Goal: Task Accomplishment & Management: Complete application form

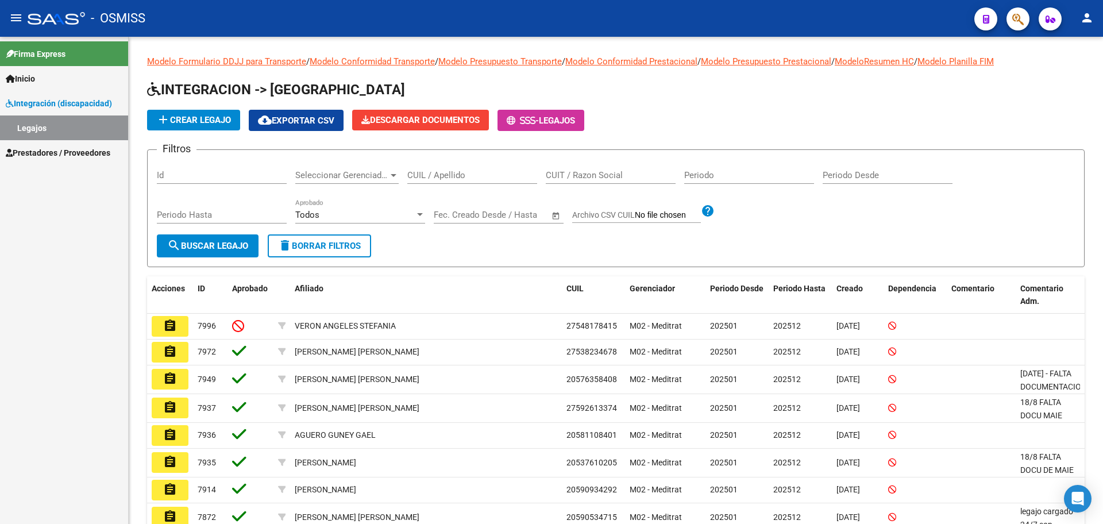
click at [205, 114] on button "add Crear Legajo" at bounding box center [193, 120] width 93 height 21
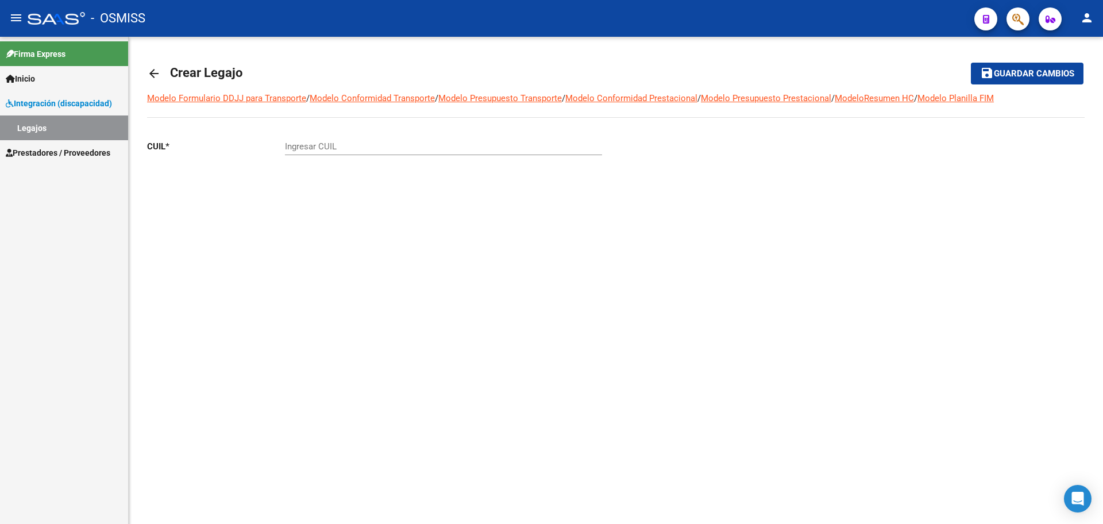
click at [356, 141] on div "Ingresar CUIL" at bounding box center [443, 142] width 317 height 25
paste input "-58125137"
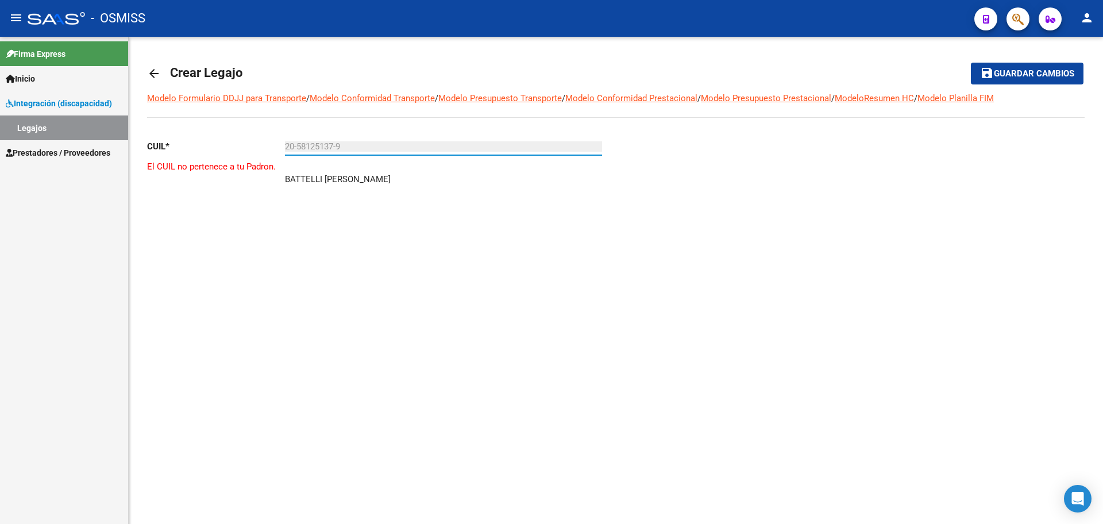
type input "20-58125137-9"
click at [1081, 20] on mat-icon "person" at bounding box center [1087, 18] width 14 height 14
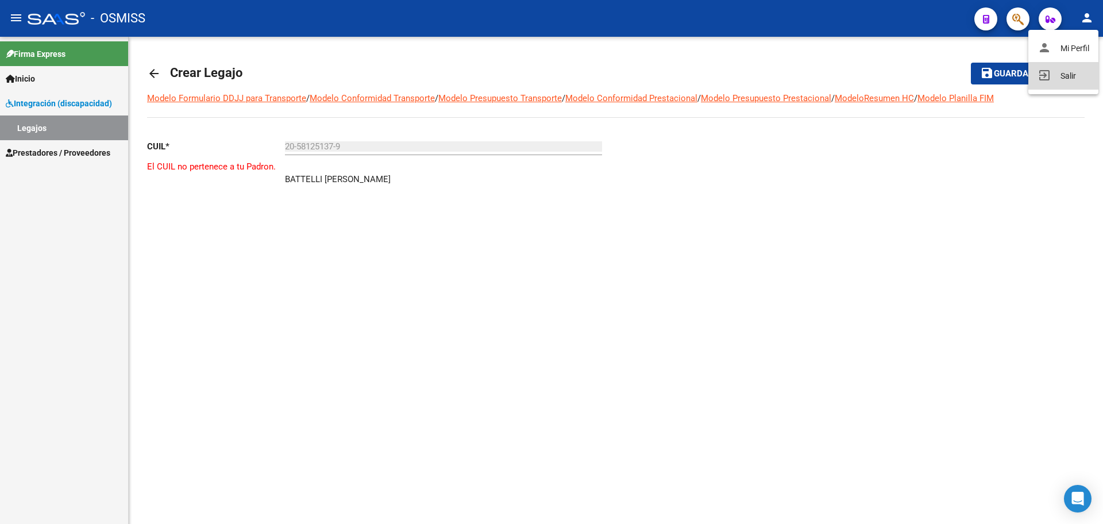
click at [1069, 82] on button "exit_to_app Salir" at bounding box center [1064, 76] width 70 height 28
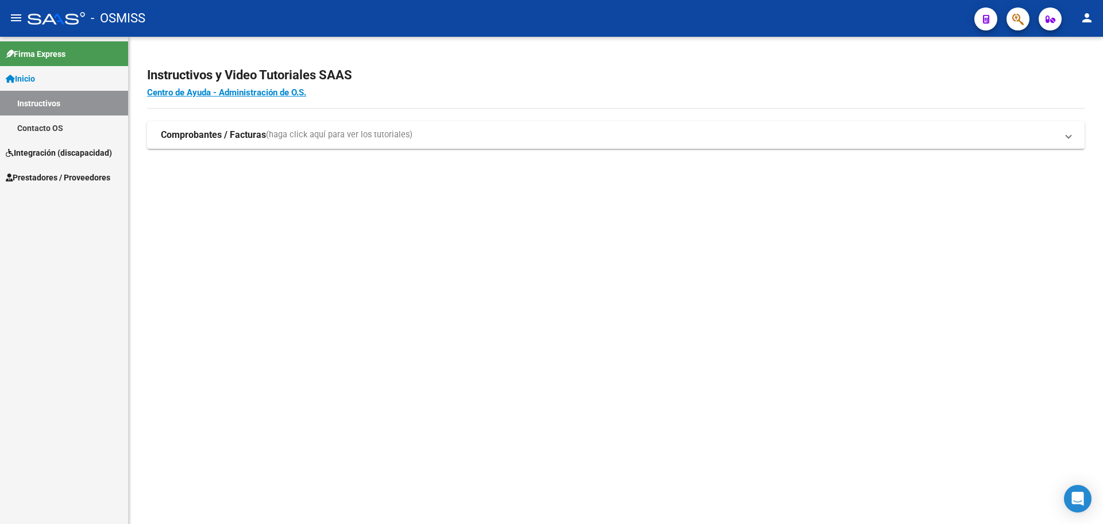
click at [60, 157] on span "Integración (discapacidad)" at bounding box center [59, 153] width 106 height 13
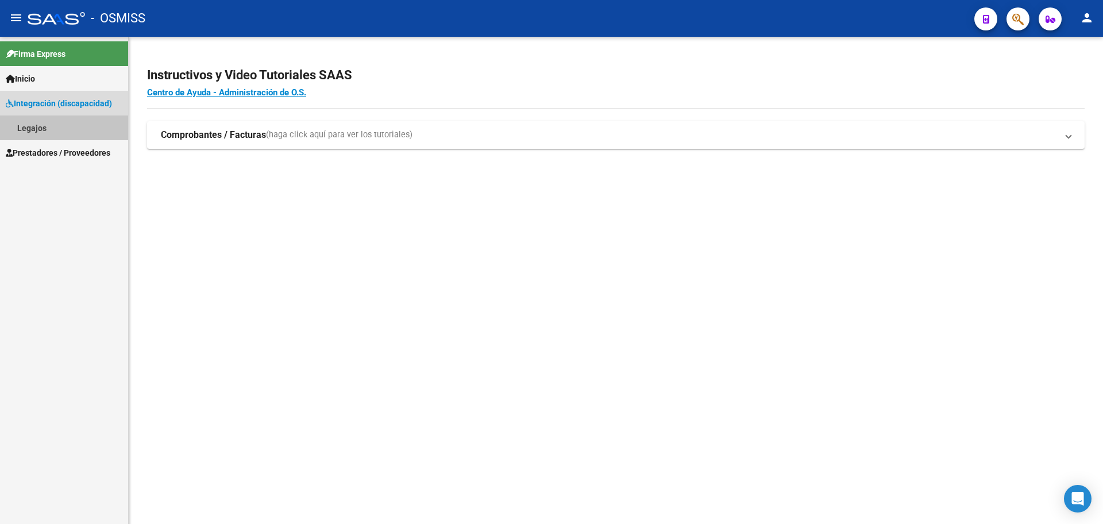
click at [40, 126] on link "Legajos" at bounding box center [64, 128] width 128 height 25
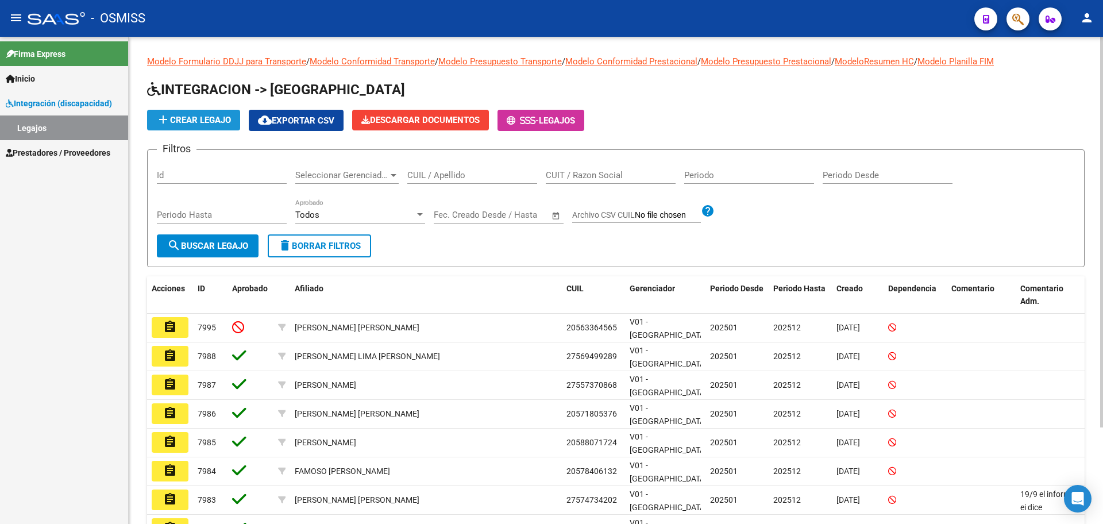
click at [194, 121] on span "add Crear Legajo" at bounding box center [193, 120] width 75 height 10
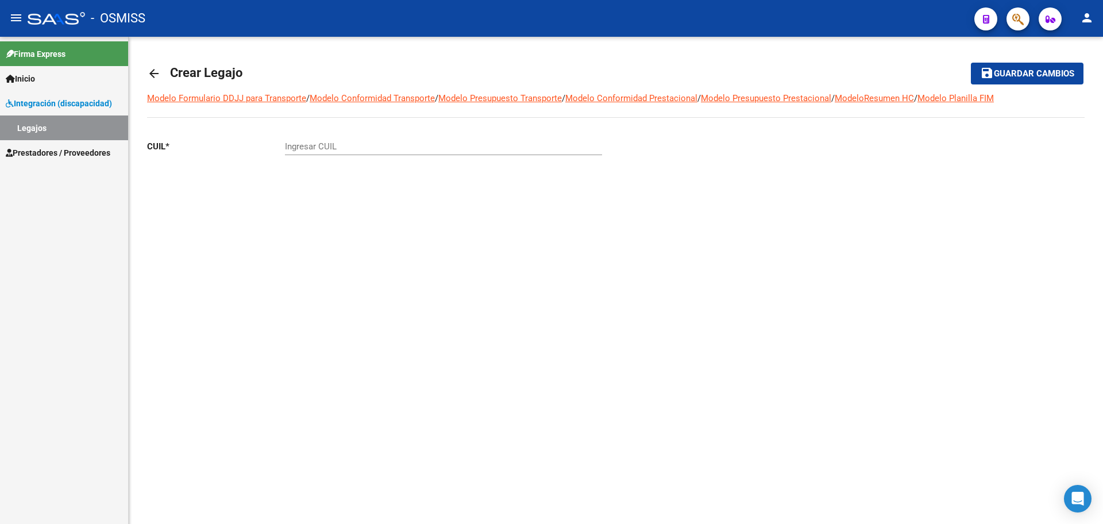
click at [349, 146] on input "Ingresar CUIL" at bounding box center [443, 146] width 317 height 10
paste input "-58125137"
type input "20-58125137-9"
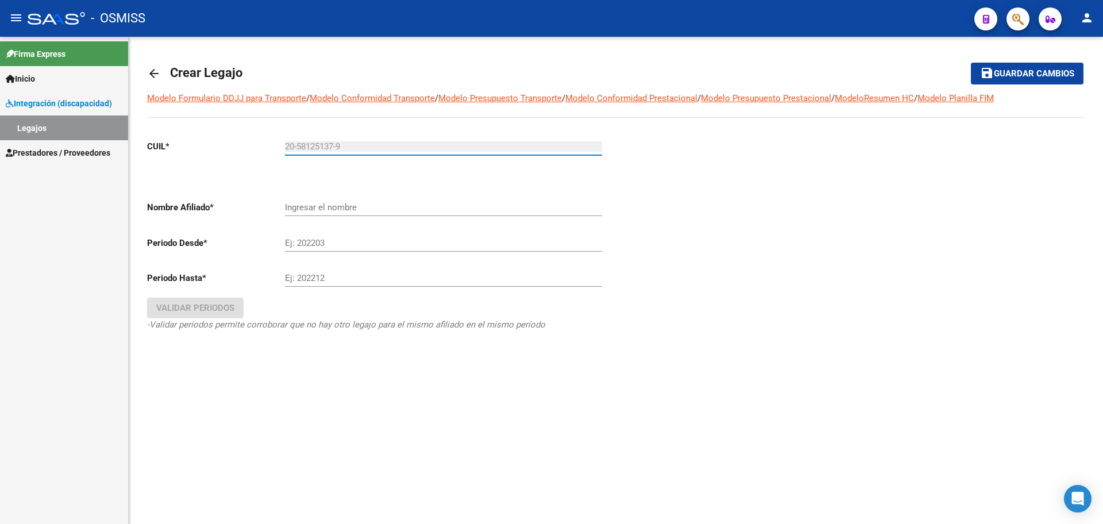
type input "BATTELLI [PERSON_NAME]"
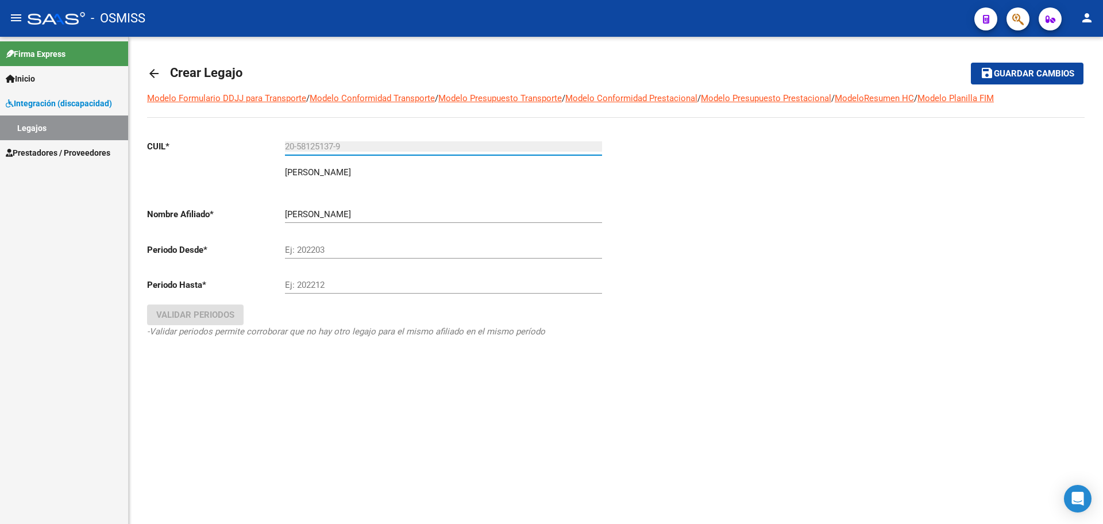
type input "20-58125137-9"
click at [371, 247] on input "Ej: 202203" at bounding box center [443, 250] width 317 height 10
type input "202501"
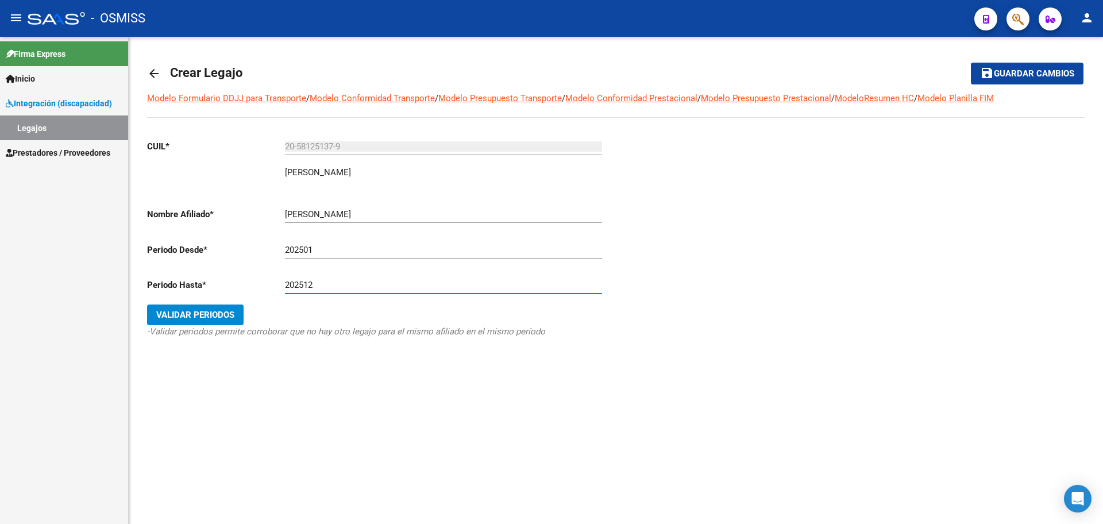
type input "202512"
click at [205, 318] on span "Validar Periodos" at bounding box center [195, 315] width 78 height 10
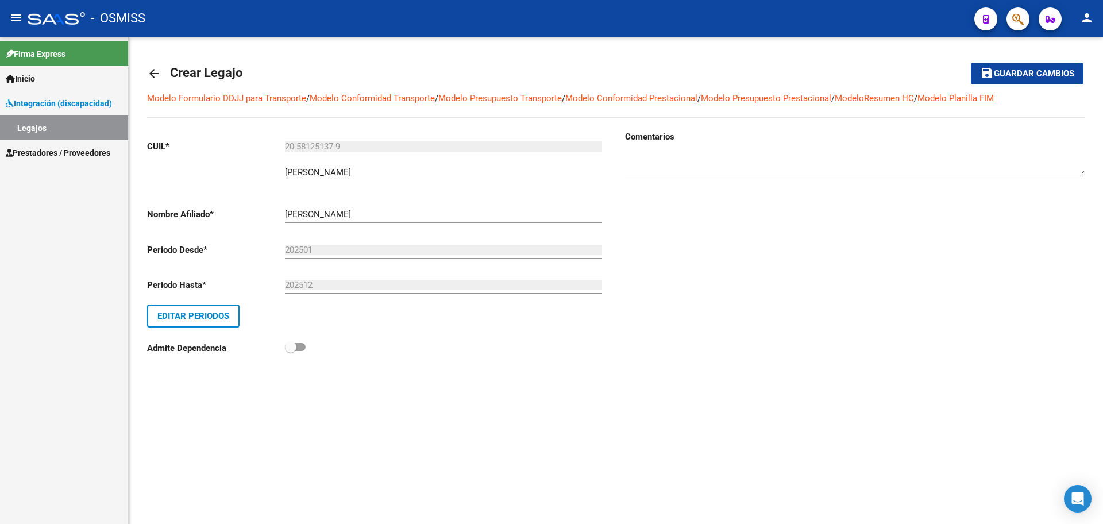
click at [1047, 71] on span "Guardar cambios" at bounding box center [1034, 74] width 80 height 10
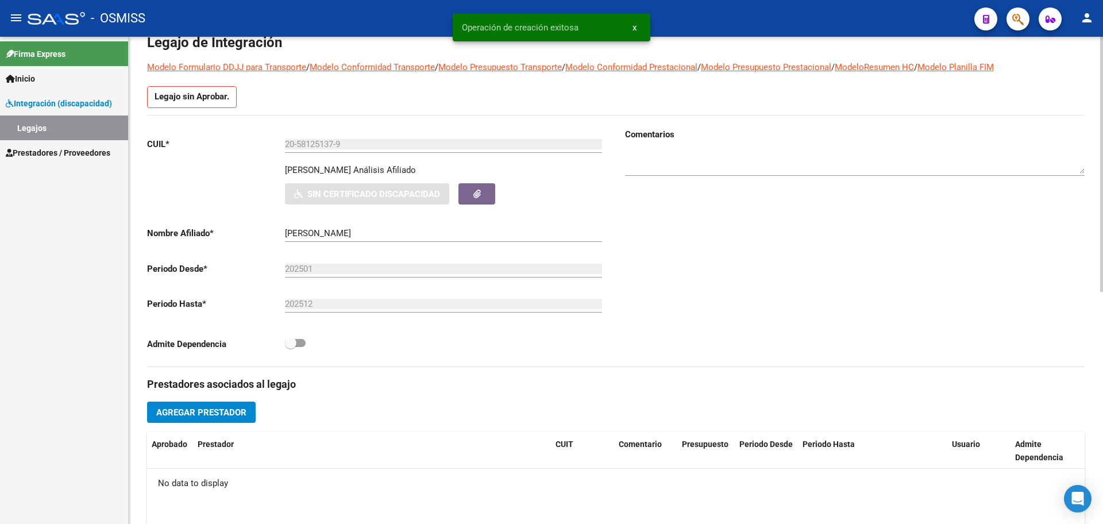
scroll to position [442, 0]
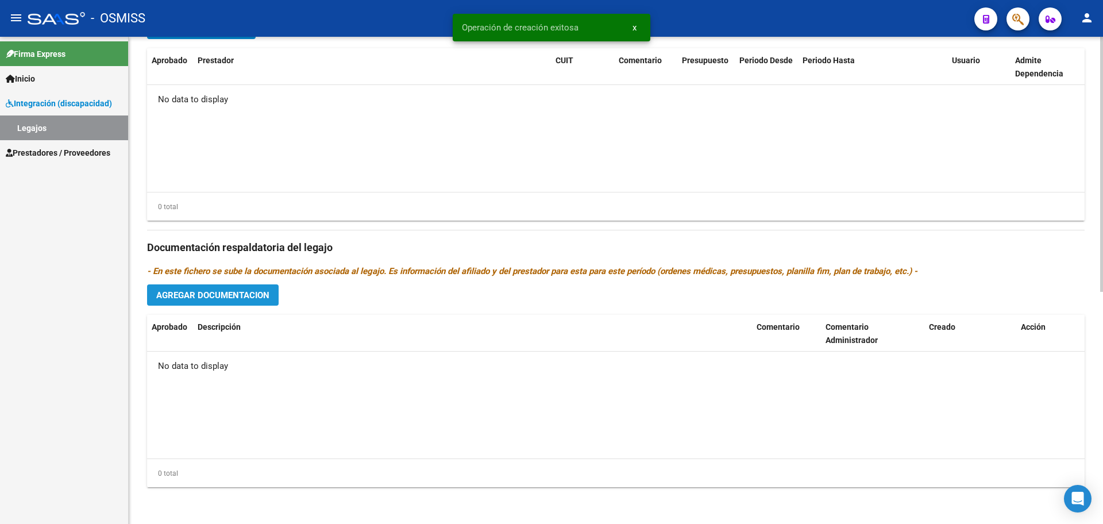
click at [228, 300] on span "Agregar Documentacion" at bounding box center [212, 295] width 113 height 10
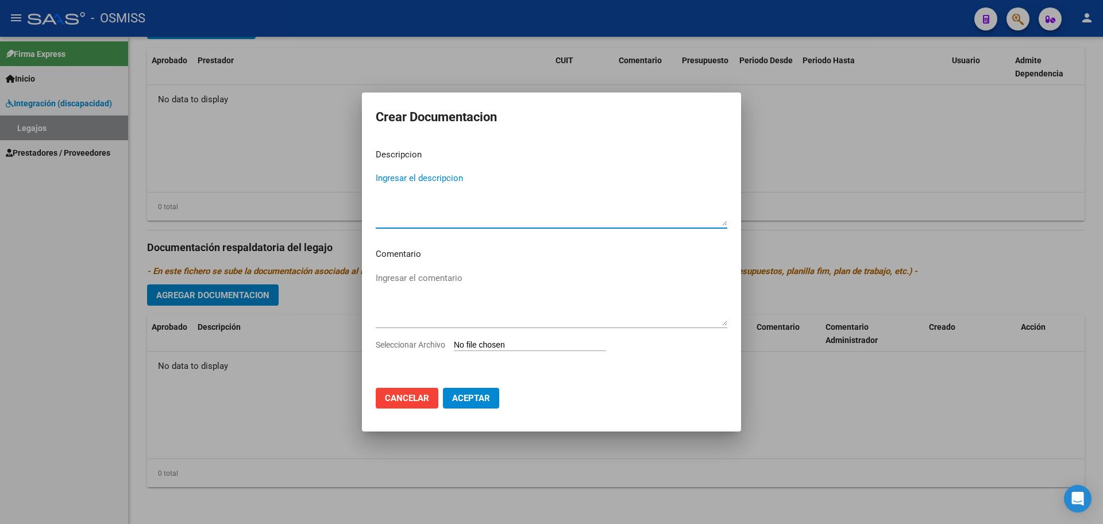
click at [522, 347] on input "Seleccionar Archivo" at bounding box center [530, 345] width 152 height 11
type input "C:\fakepath\.BATTELLI CASTIEL- MII ok.pdf"
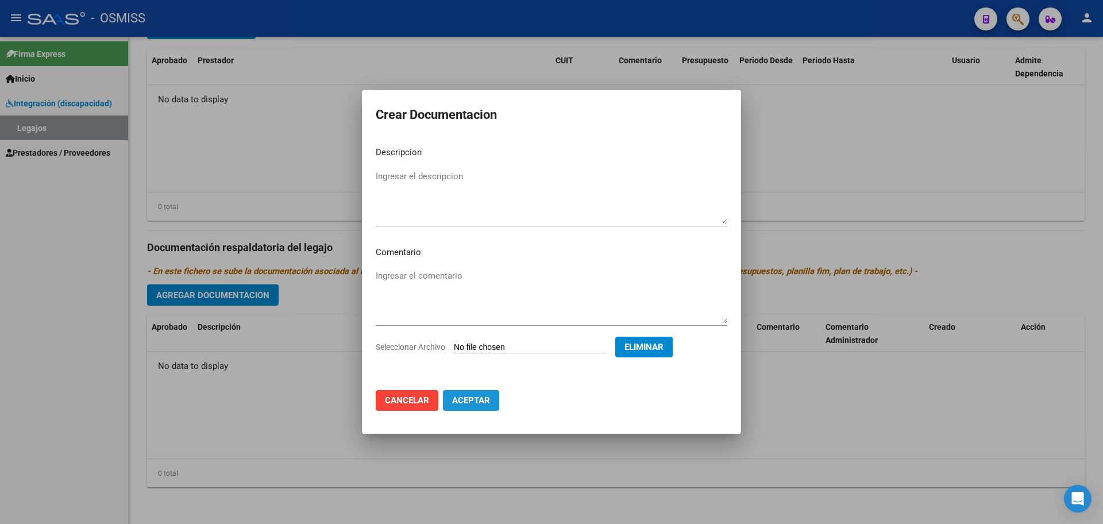
click at [463, 409] on button "Aceptar" at bounding box center [471, 400] width 56 height 21
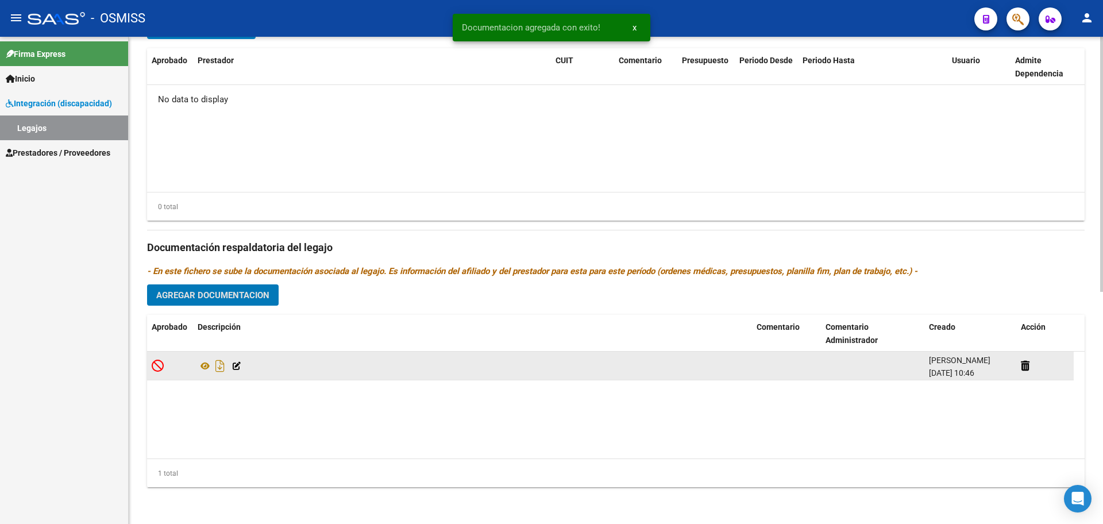
click at [238, 369] on icon at bounding box center [237, 366] width 8 height 8
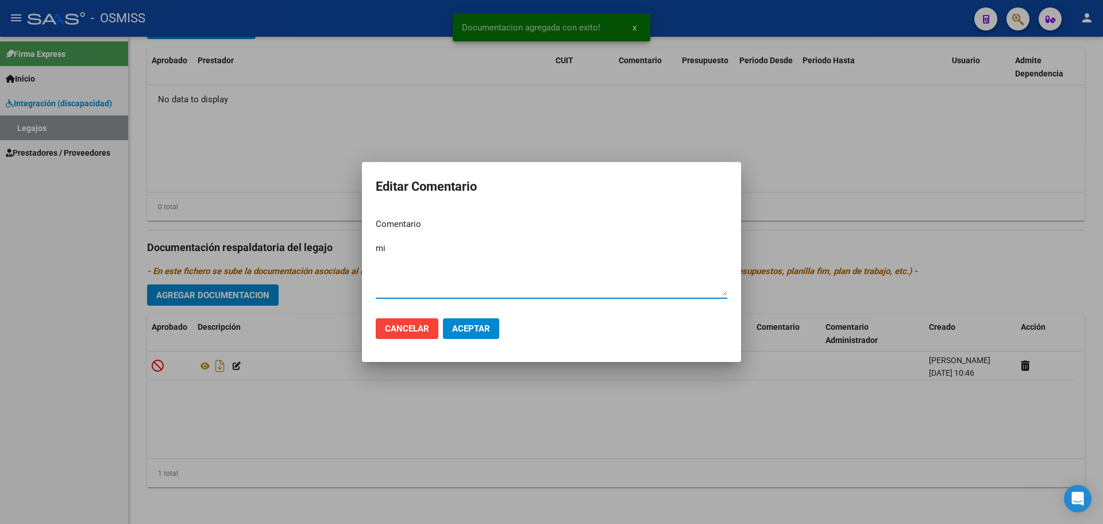
type textarea "m"
type textarea "MII"
click at [465, 337] on button "Aceptar" at bounding box center [471, 328] width 56 height 21
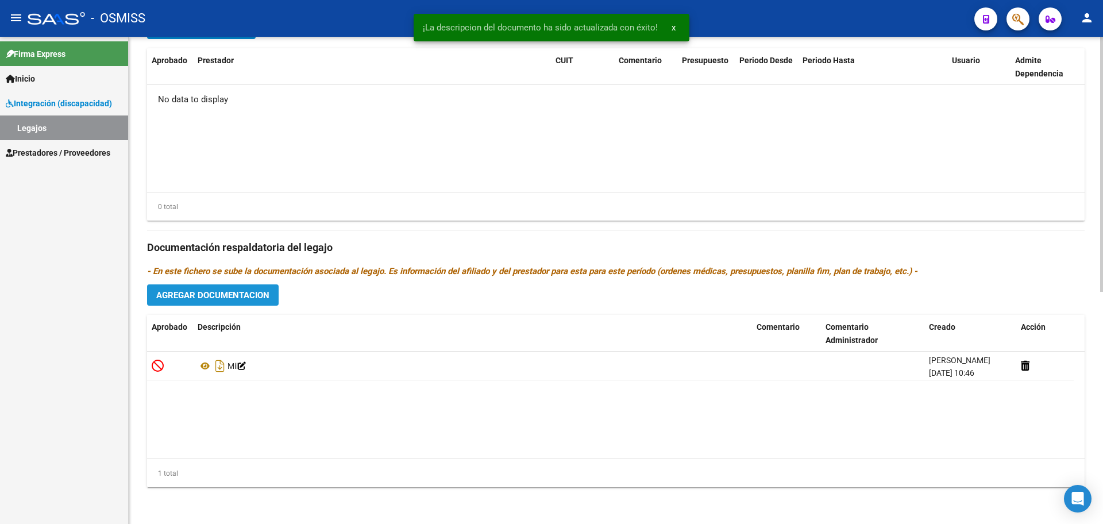
click at [247, 296] on span "Agregar Documentacion" at bounding box center [212, 295] width 113 height 10
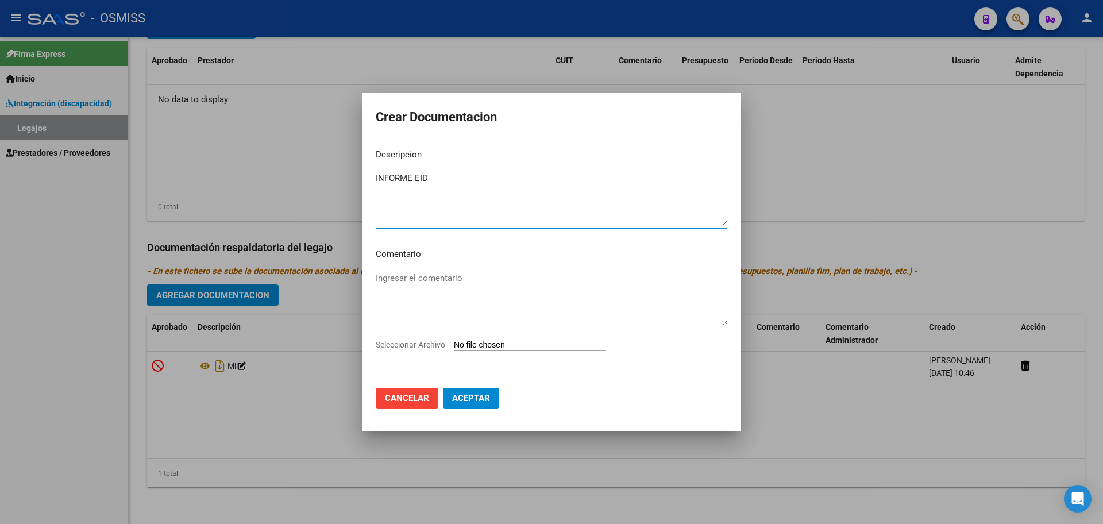
type textarea "INFORME EID"
click at [500, 345] on input "Seleccionar Archivo" at bounding box center [530, 345] width 152 height 11
type input "C:\fakepath\BATELLI CASTIEL AGUSTIN.pdf"
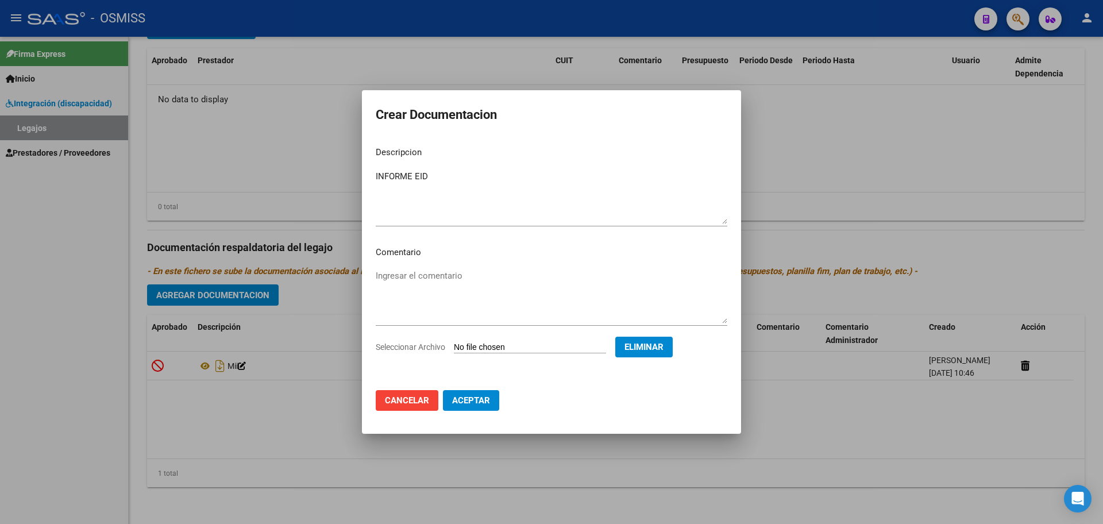
click at [494, 404] on button "Aceptar" at bounding box center [471, 400] width 56 height 21
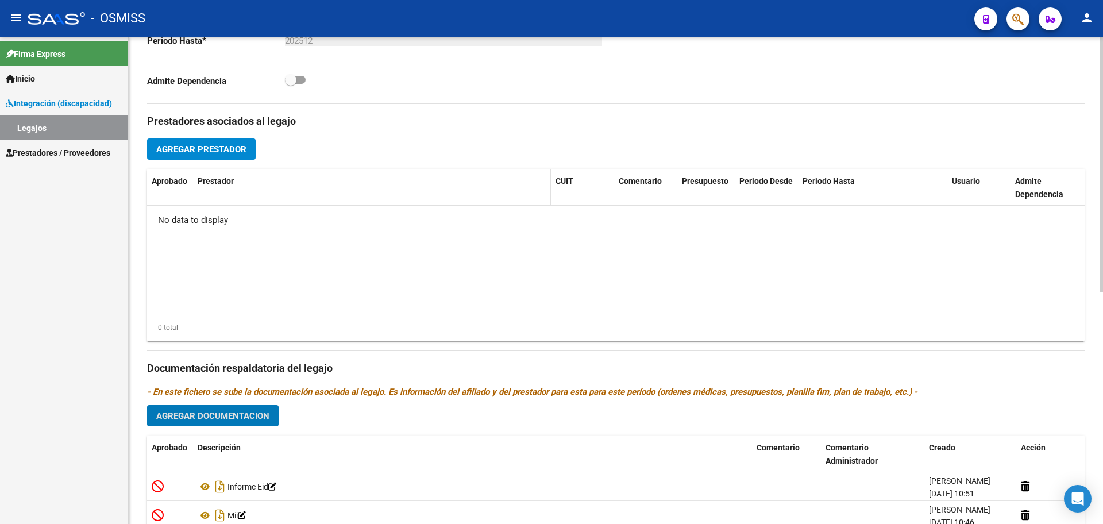
scroll to position [299, 0]
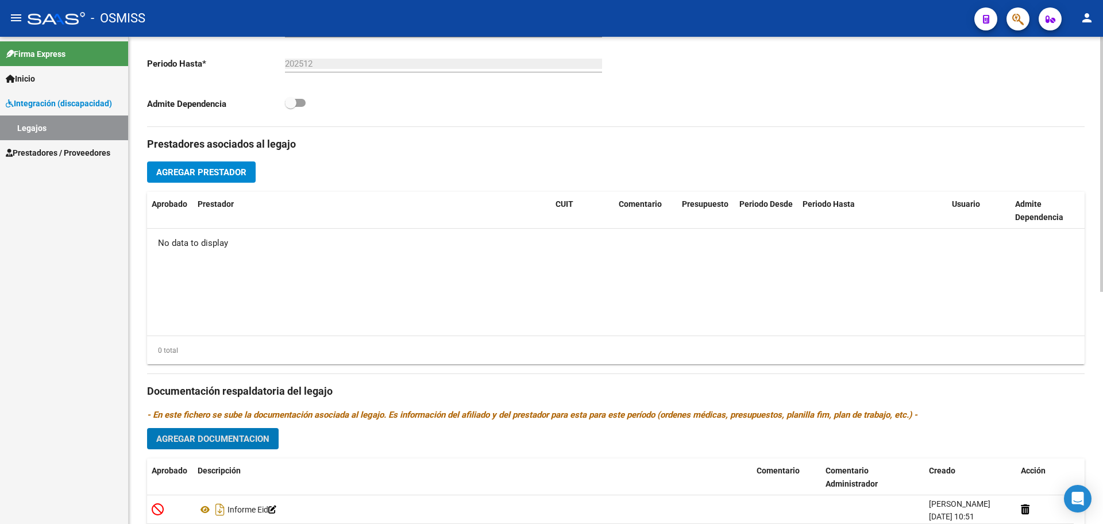
click at [225, 167] on span "Agregar Prestador" at bounding box center [201, 172] width 90 height 10
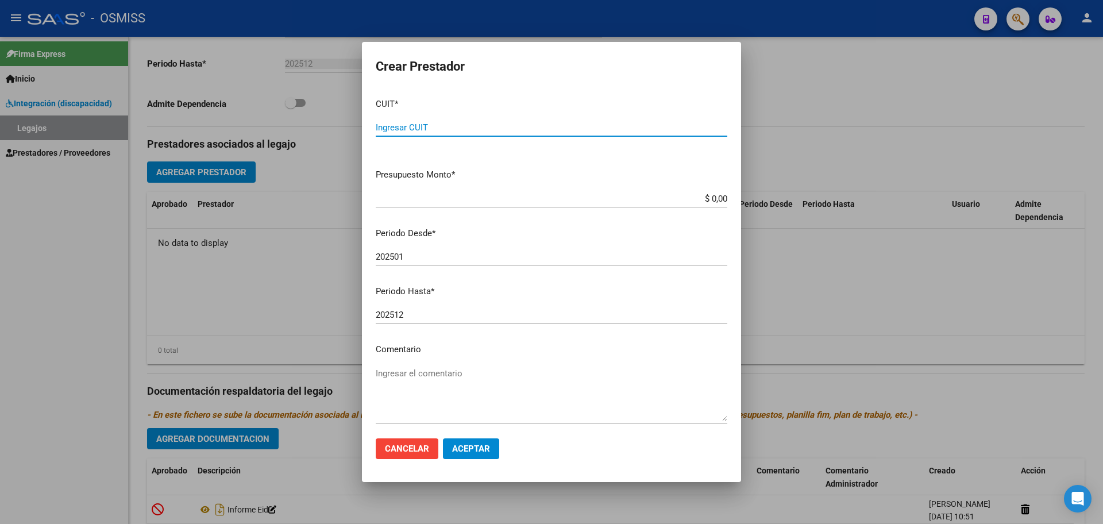
paste input "30-70997309-2"
type input "30-70997309-2"
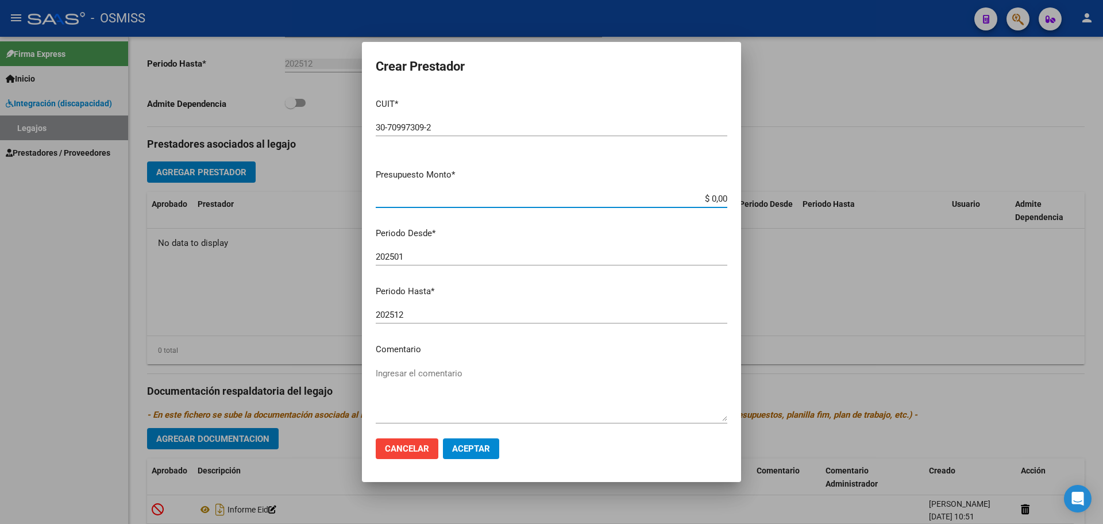
type input "$ 0,01"
type input "202509"
click at [485, 442] on button "Aceptar" at bounding box center [471, 448] width 56 height 21
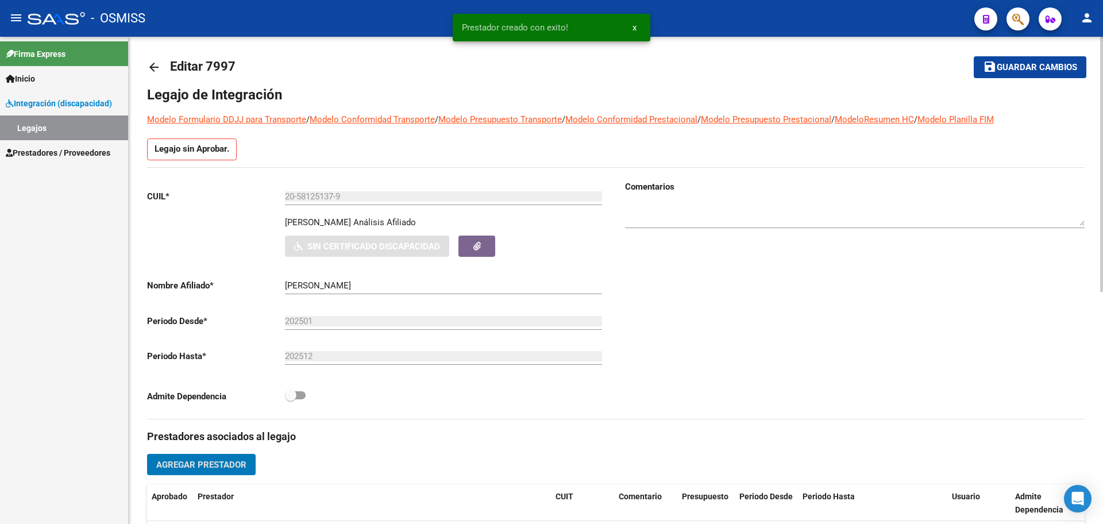
scroll to position [0, 0]
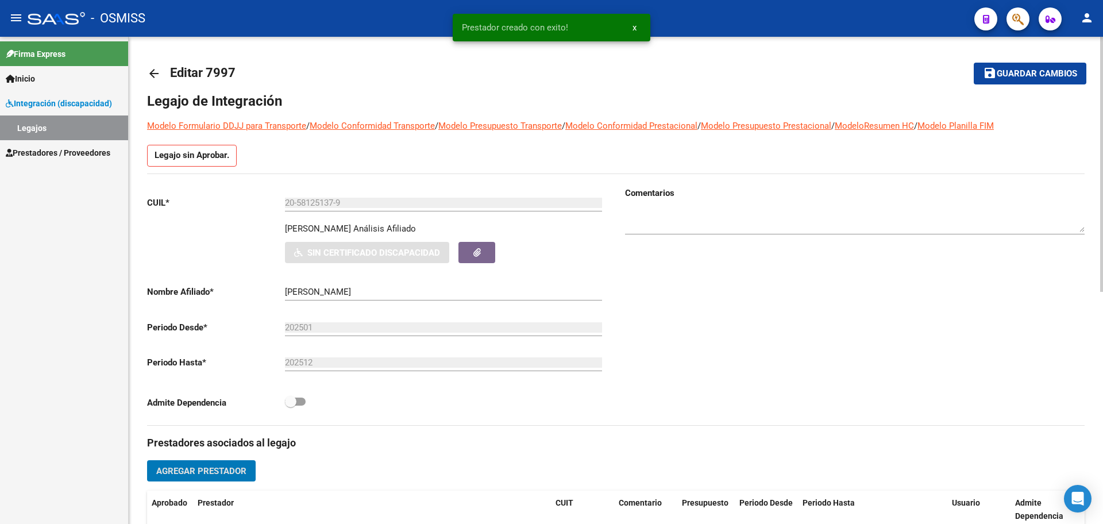
click at [1027, 80] on button "save Guardar cambios" at bounding box center [1030, 73] width 113 height 21
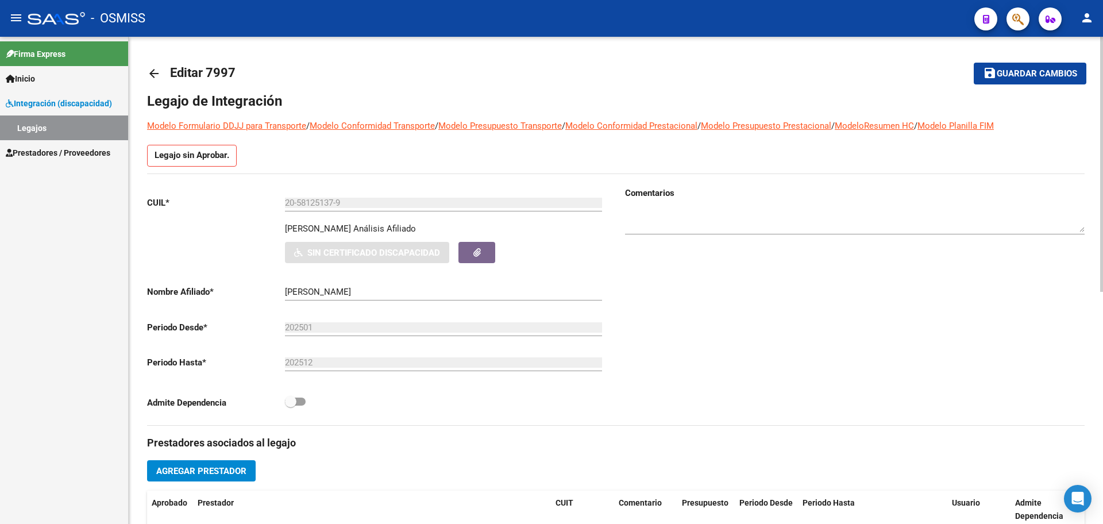
click at [156, 78] on mat-icon "arrow_back" at bounding box center [154, 74] width 14 height 14
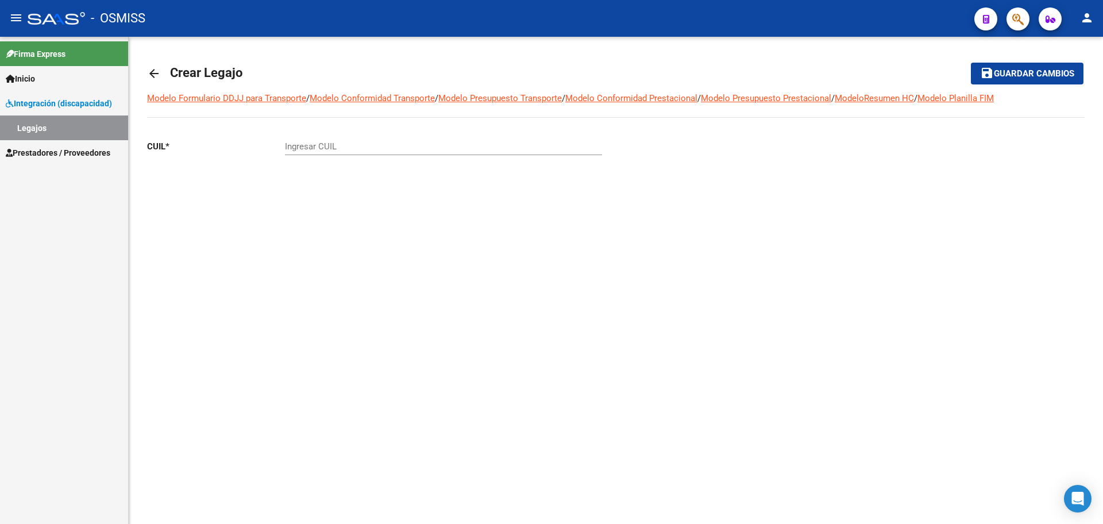
click at [160, 72] on mat-icon "arrow_back" at bounding box center [154, 74] width 14 height 14
